Goal: Task Accomplishment & Management: Complete application form

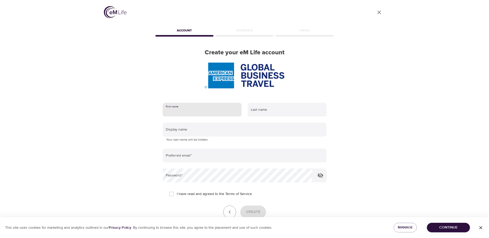
click at [205, 111] on input "text" at bounding box center [202, 110] width 79 height 14
type input "[PERSON_NAME] [PERSON_NAME]"
type input "[PERSON_NAME]"
type input "[PERSON_NAME][EMAIL_ADDRESS][DOMAIN_NAME]"
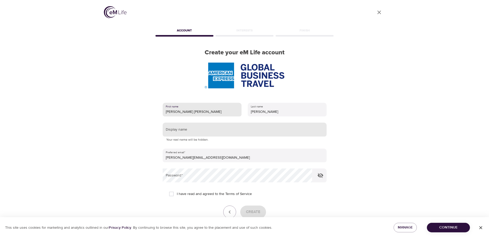
click at [219, 129] on input "text" at bounding box center [245, 130] width 164 height 14
type input "[PERSON_NAME]"
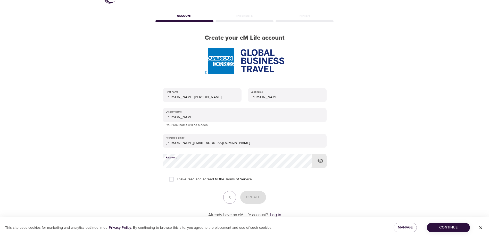
scroll to position [29, 0]
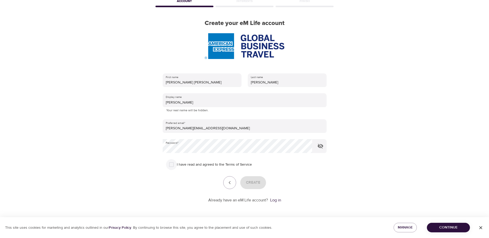
click at [172, 164] on input "I have read and agreed to the Terms of Service" at bounding box center [171, 164] width 11 height 11
checkbox input "true"
click at [256, 181] on span "Create" at bounding box center [253, 182] width 14 height 7
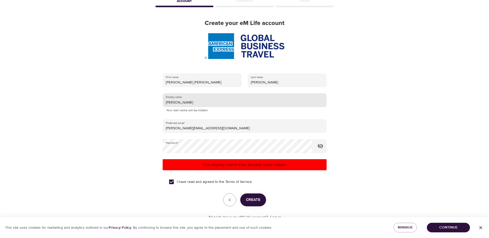
click at [182, 102] on input "[PERSON_NAME]" at bounding box center [245, 100] width 164 height 14
type input "Y"
type input "[PERSON_NAME]"
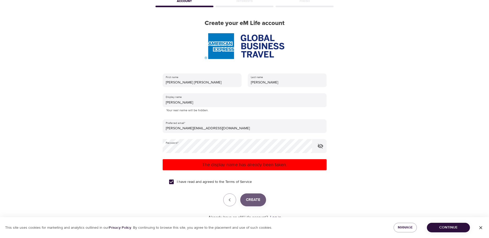
click at [251, 200] on span "Create" at bounding box center [253, 200] width 14 height 7
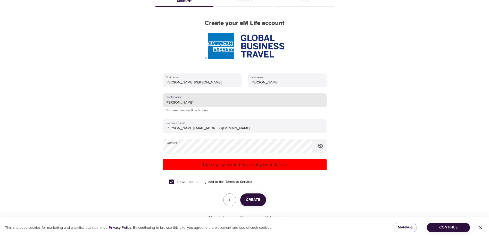
drag, startPoint x: 207, startPoint y: 103, endPoint x: 160, endPoint y: 101, distance: 47.7
click at [160, 101] on div "First name [PERSON_NAME] [PERSON_NAME] Last name [PERSON_NAME] Display name [PE…" at bounding box center [244, 147] width 180 height 164
type input "[PERSON_NAME]"
click at [253, 199] on span "Create" at bounding box center [253, 200] width 14 height 7
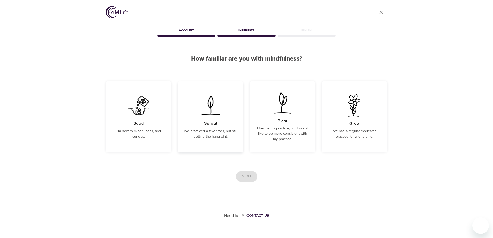
click at [213, 128] on div "Sprout I've practiced a few times, but still getting the hang of it." at bounding box center [211, 116] width 66 height 71
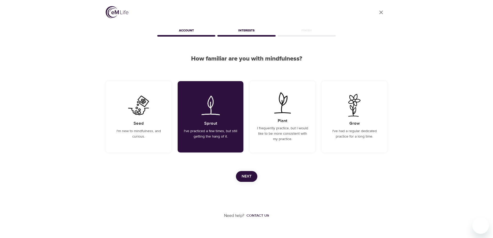
click at [248, 174] on span "Next" at bounding box center [247, 176] width 10 height 7
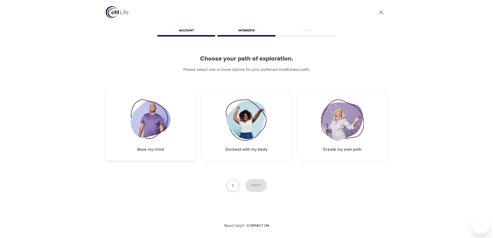
click at [154, 146] on div "Ease my mind" at bounding box center [151, 125] width 90 height 69
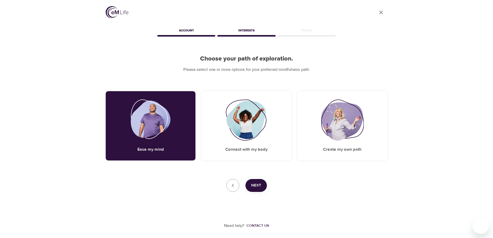
click at [254, 183] on span "Next" at bounding box center [256, 185] width 10 height 7
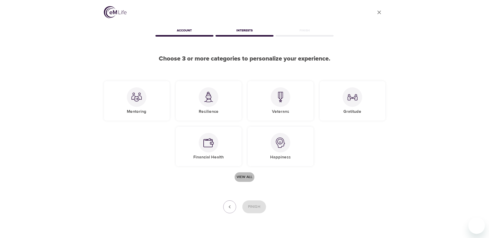
click at [245, 176] on span "View all" at bounding box center [245, 177] width 16 height 6
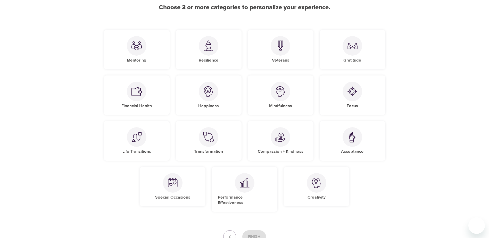
scroll to position [52, 0]
click at [351, 90] on img at bounding box center [352, 91] width 10 height 10
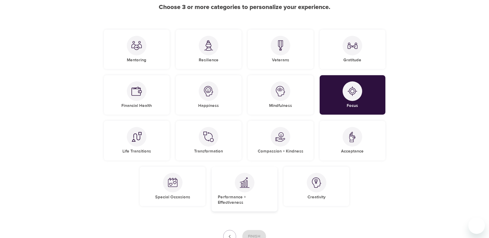
click at [243, 185] on img at bounding box center [244, 182] width 10 height 11
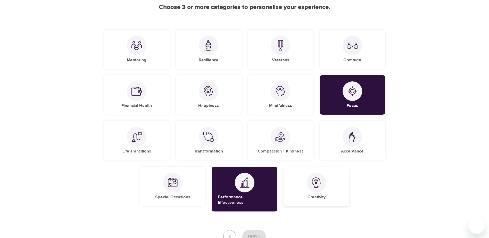
click at [319, 182] on img at bounding box center [316, 183] width 10 height 10
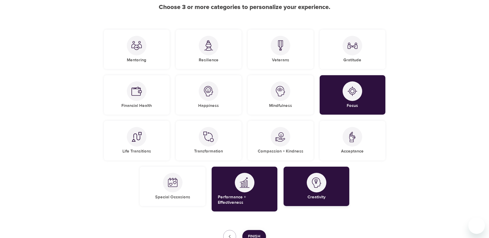
scroll to position [77, 0]
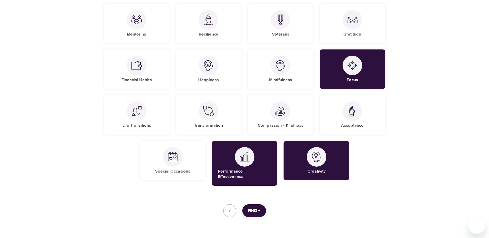
click at [252, 207] on span "Finish" at bounding box center [254, 210] width 12 height 7
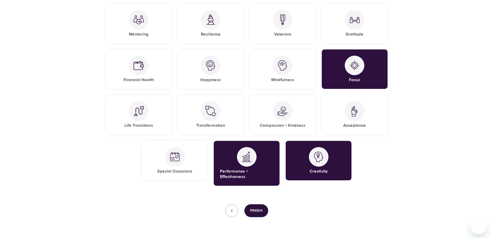
scroll to position [69, 0]
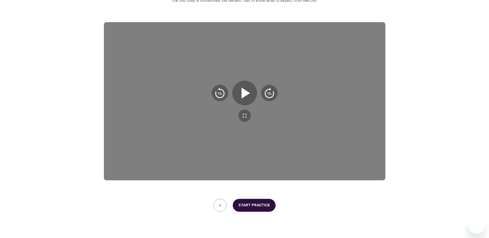
click at [252, 206] on span "Start Practice" at bounding box center [253, 205] width 31 height 7
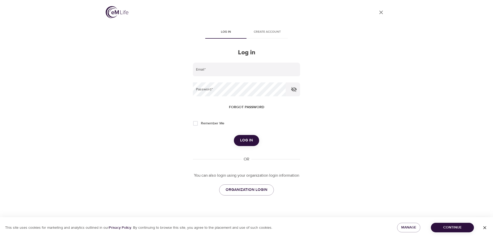
type input "[PERSON_NAME]"
